Goal: Navigation & Orientation: Find specific page/section

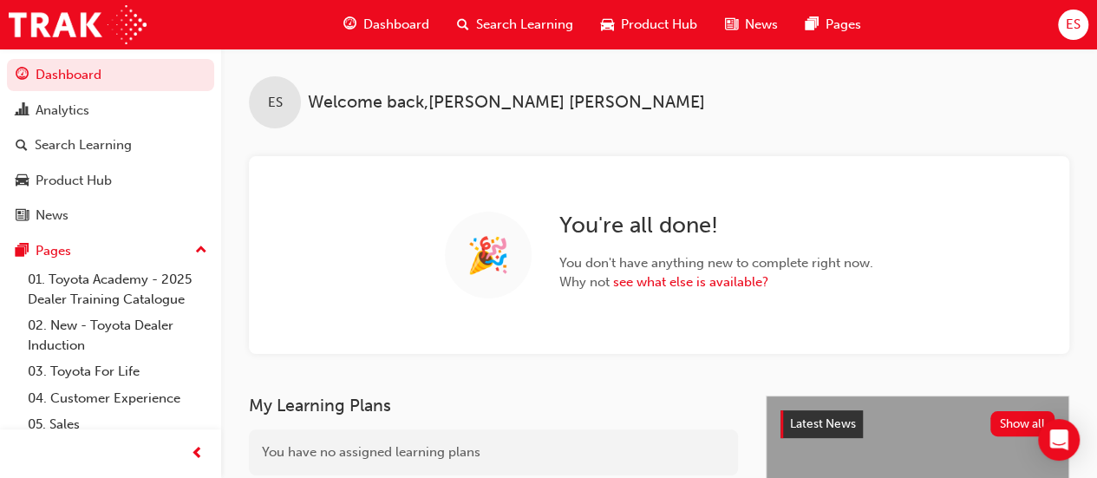
click at [654, 23] on span "Product Hub" at bounding box center [659, 25] width 76 height 20
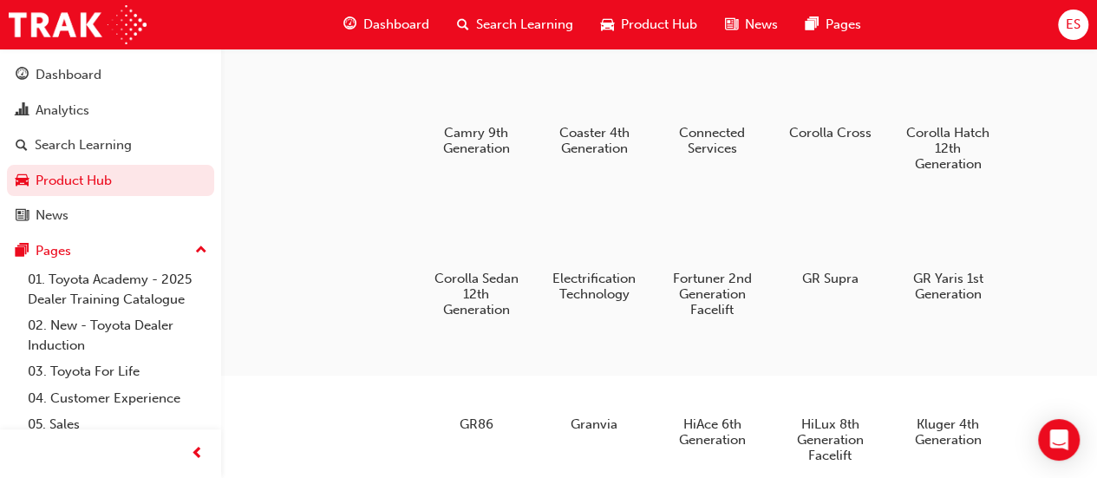
scroll to position [207, 0]
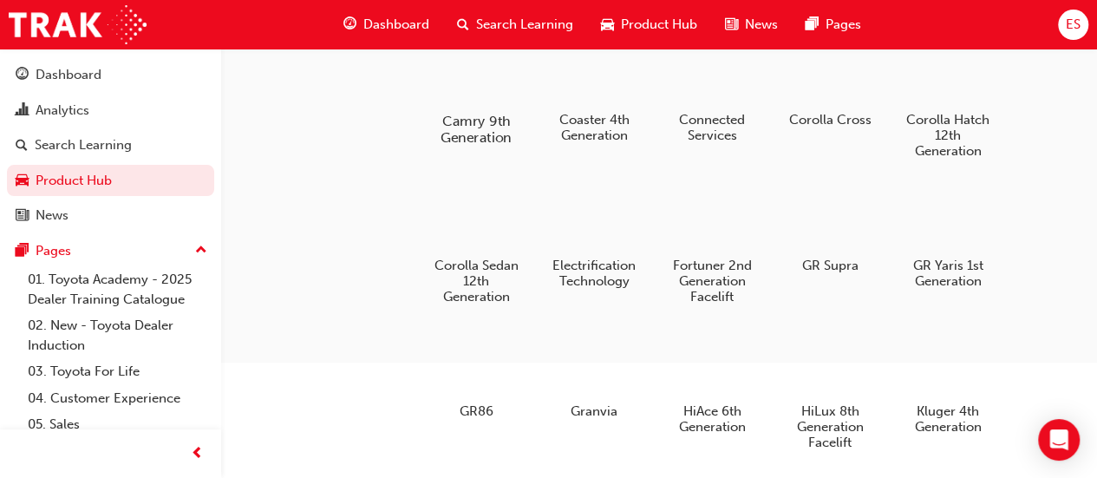
click at [487, 97] on div at bounding box center [476, 70] width 96 height 69
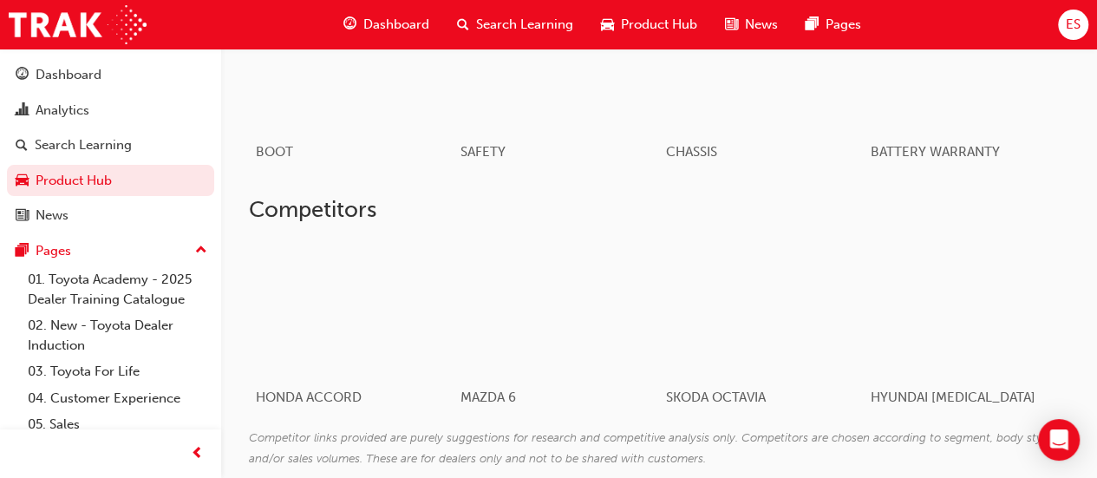
scroll to position [1152, 0]
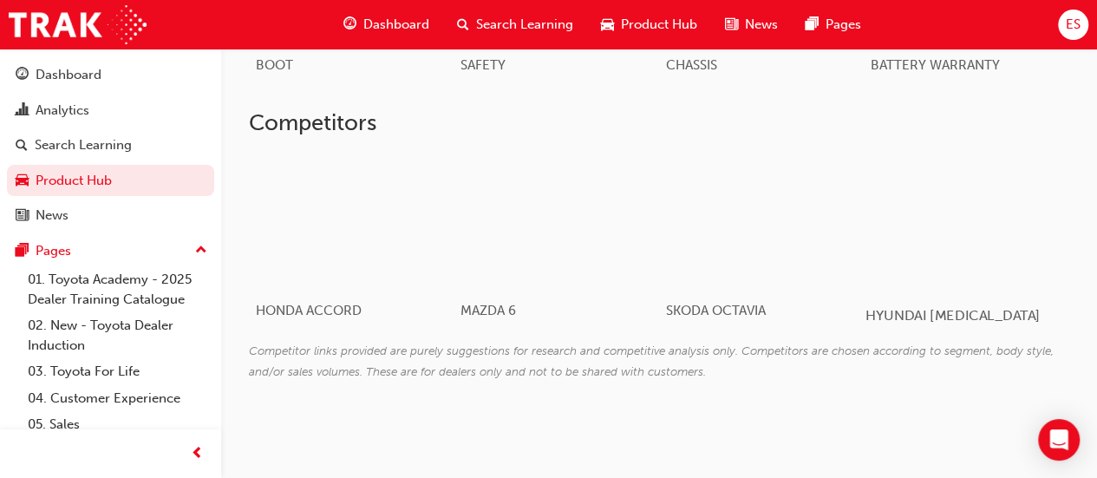
click at [974, 219] on div at bounding box center [967, 221] width 204 height 138
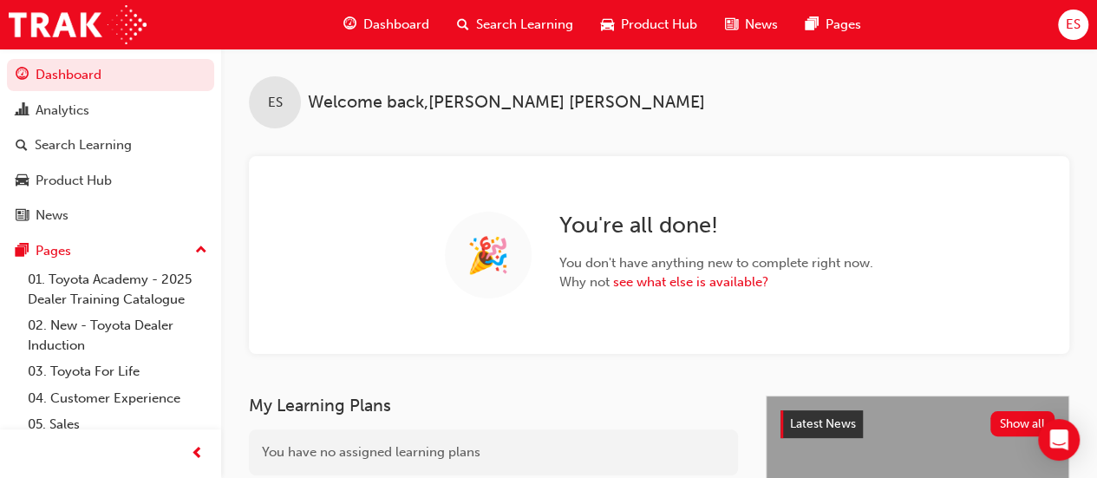
click at [683, 37] on div "Product Hub" at bounding box center [649, 25] width 124 height 36
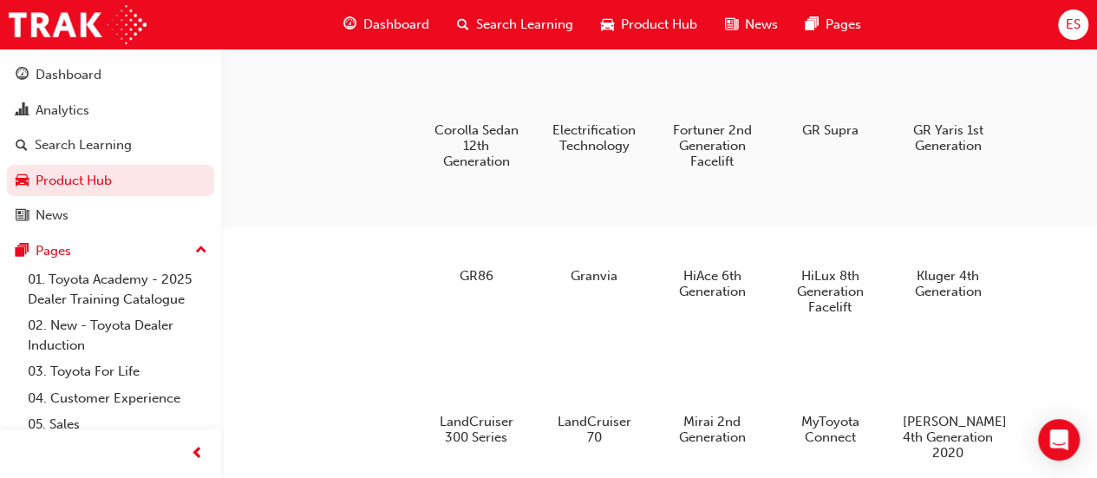
scroll to position [342, 0]
